Goal: Task Accomplishment & Management: Manage account settings

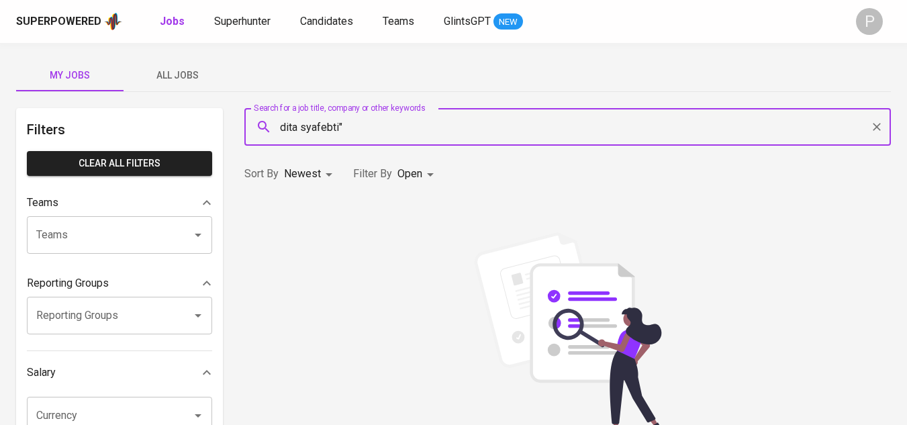
click at [278, 128] on input "dita syafebti"" at bounding box center [570, 127] width 587 height 26
type input ""dita syafebti""
click at [874, 19] on div "P" at bounding box center [869, 21] width 27 height 27
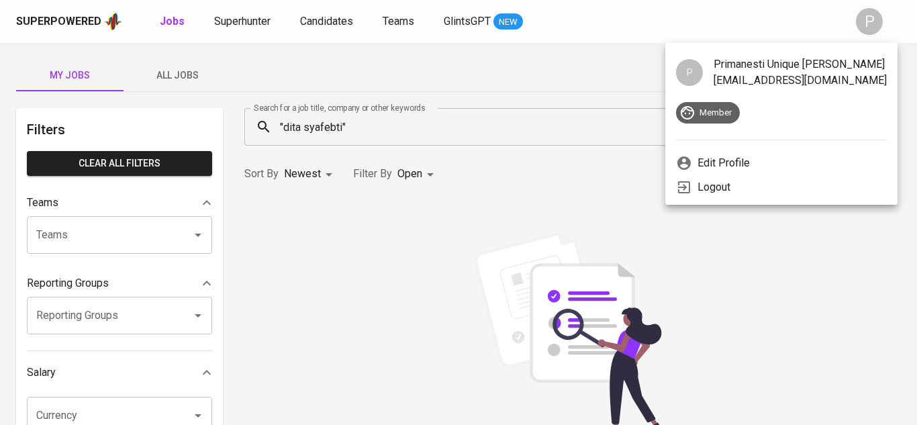
click at [748, 183] on li "Logout" at bounding box center [781, 187] width 232 height 24
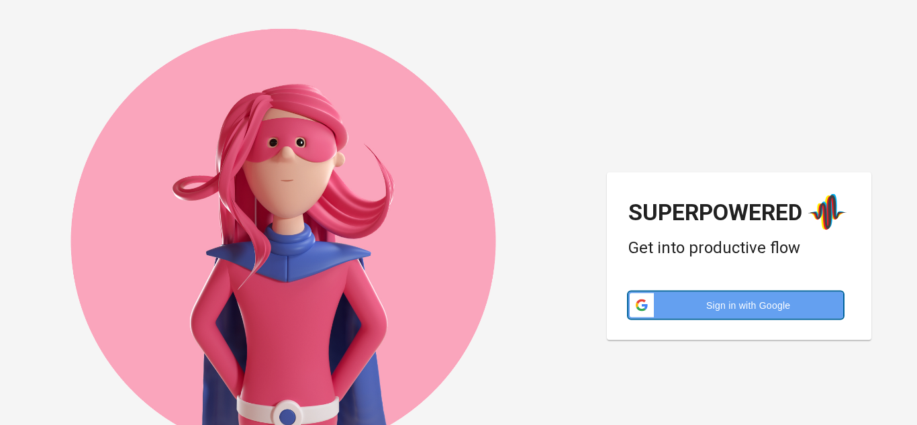
click at [732, 303] on span "Sign in with Google" at bounding box center [748, 304] width 173 height 13
